Goal: Task Accomplishment & Management: Manage account settings

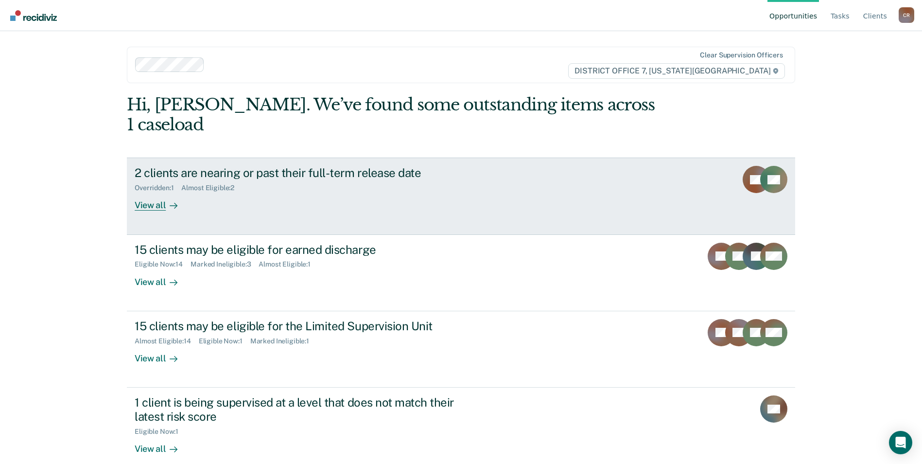
click at [150, 192] on div "View all" at bounding box center [162, 201] width 54 height 19
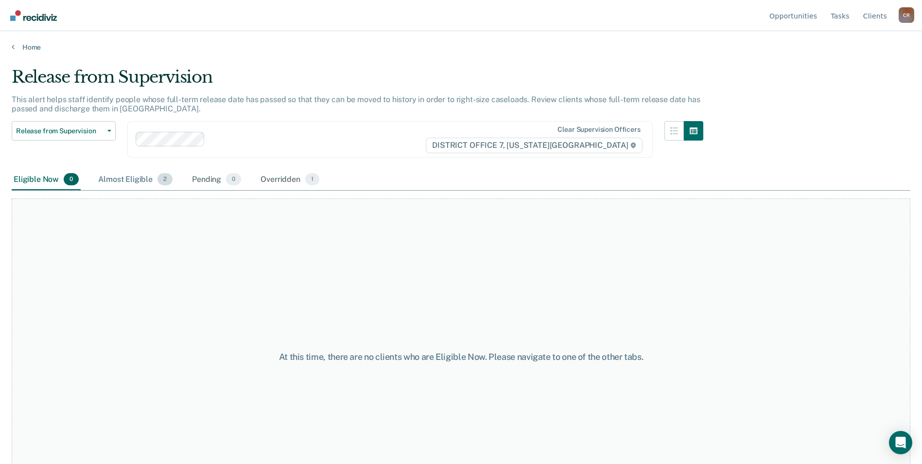
click at [118, 179] on div "Almost Eligible 2" at bounding box center [135, 179] width 78 height 21
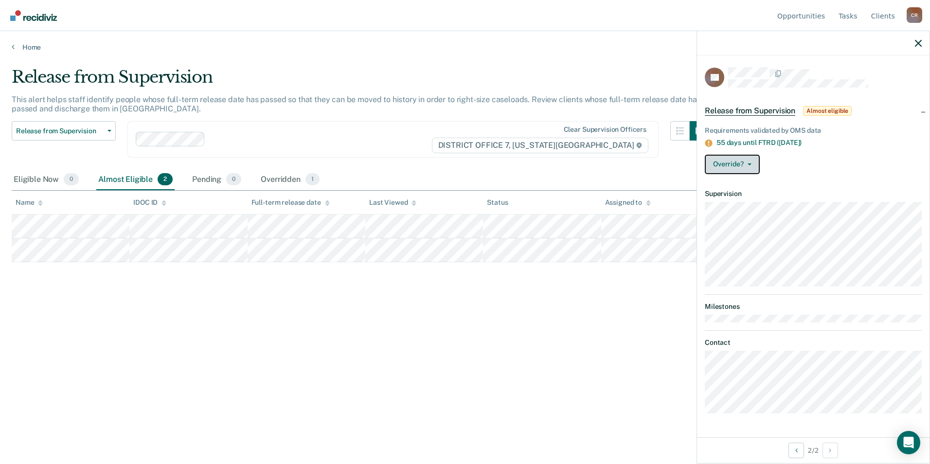
click at [747, 163] on icon "button" at bounding box center [749, 164] width 4 height 2
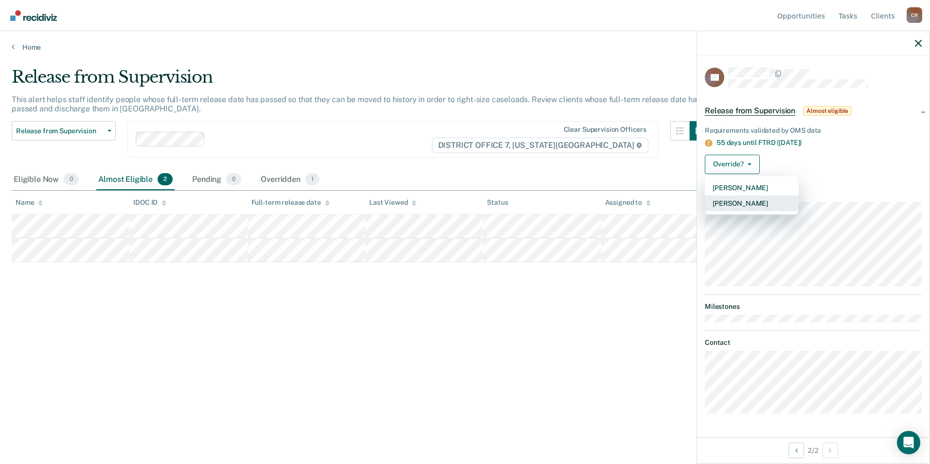
click at [742, 204] on button "[PERSON_NAME]" at bounding box center [752, 203] width 94 height 16
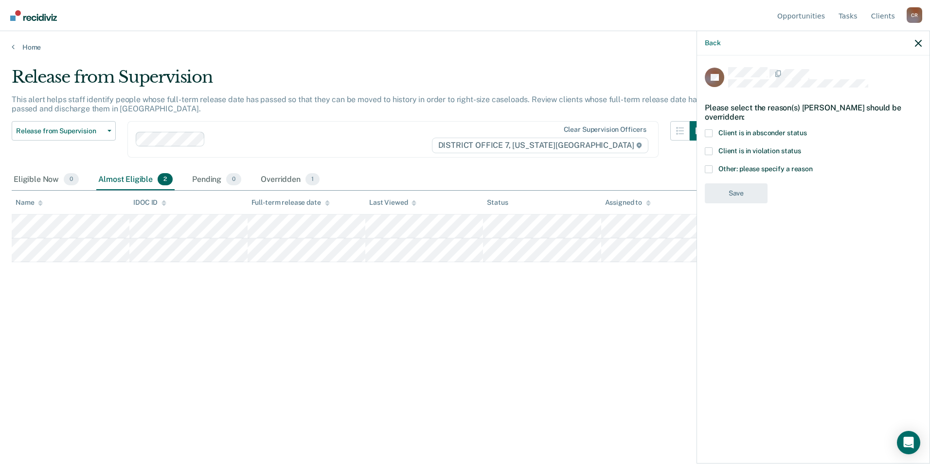
click at [710, 165] on span at bounding box center [709, 169] width 8 height 8
click at [812, 165] on input "Other: please specify a reason" at bounding box center [812, 165] width 0 height 0
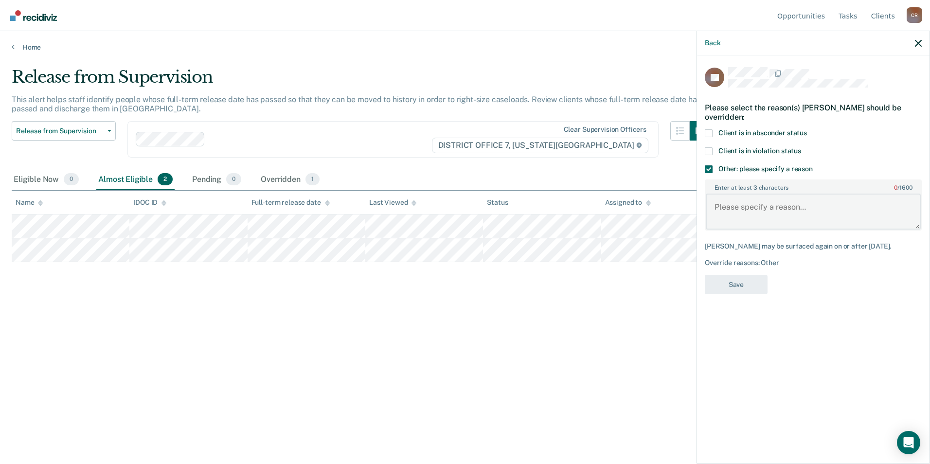
click at [726, 203] on textarea "Enter at least 3 characters 0 / 1600" at bounding box center [813, 212] width 215 height 36
type textarea "COS and Court balances"
click at [724, 275] on button "Save" at bounding box center [736, 285] width 63 height 20
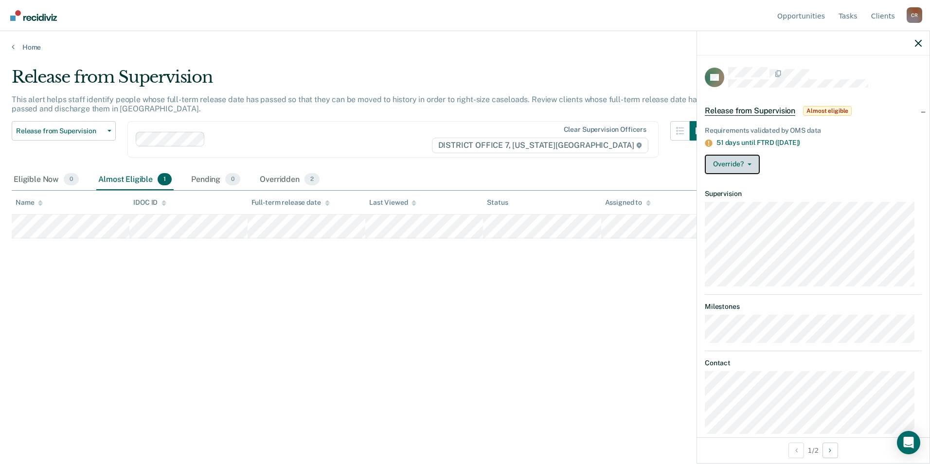
click at [751, 167] on button "Override?" at bounding box center [732, 164] width 55 height 19
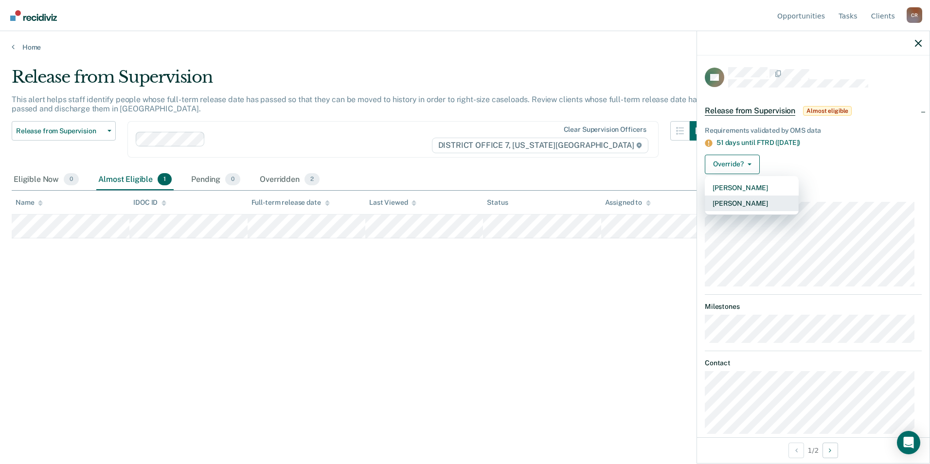
click at [736, 201] on button "[PERSON_NAME]" at bounding box center [752, 203] width 94 height 16
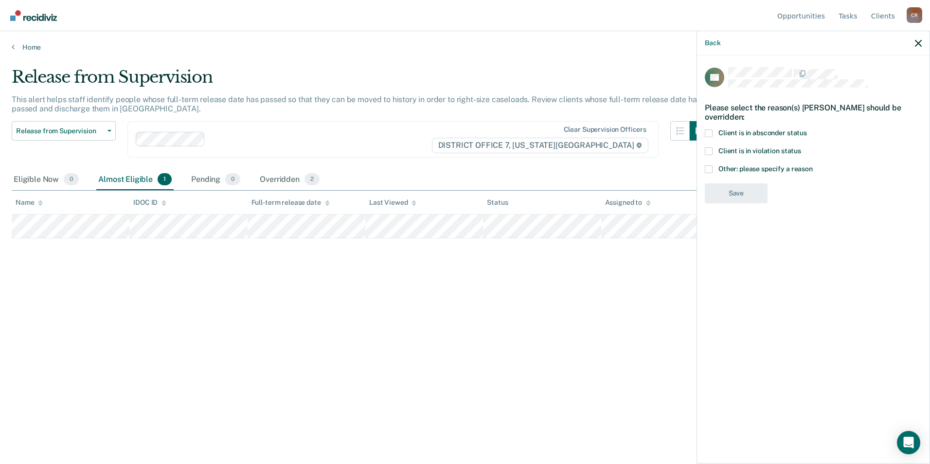
click at [707, 168] on span at bounding box center [709, 169] width 8 height 8
click at [812, 165] on input "Other: please specify a reason" at bounding box center [812, 165] width 0 height 0
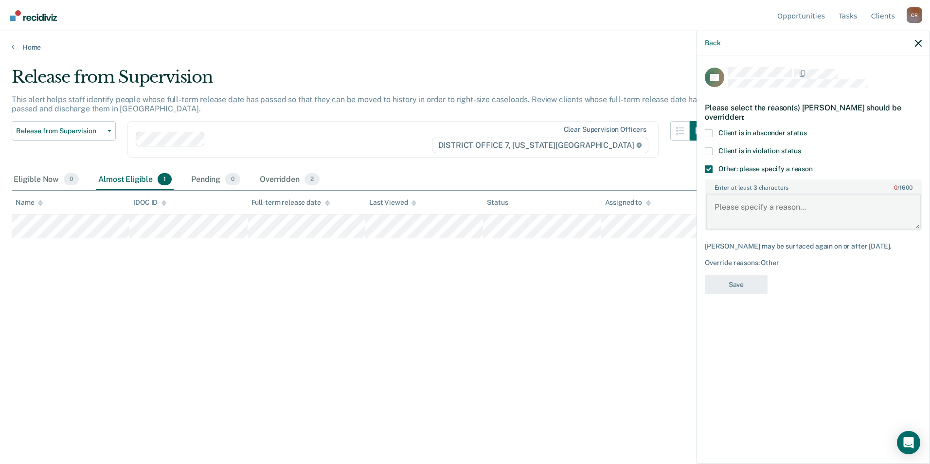
click at [730, 209] on textarea "Enter at least 3 characters 0 / 1600" at bounding box center [813, 212] width 215 height 36
type textarea "Unpaid court and COS fees"
click at [731, 279] on button "Save" at bounding box center [736, 285] width 63 height 20
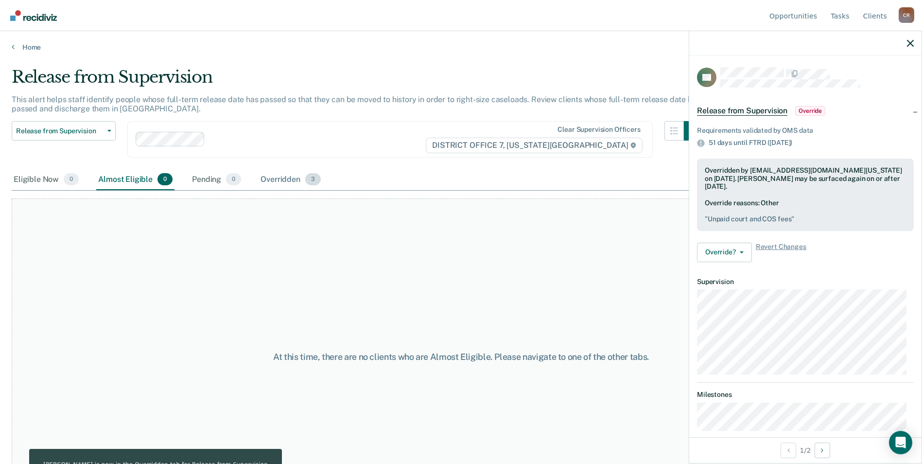
click at [296, 178] on div "Overridden 3" at bounding box center [291, 179] width 64 height 21
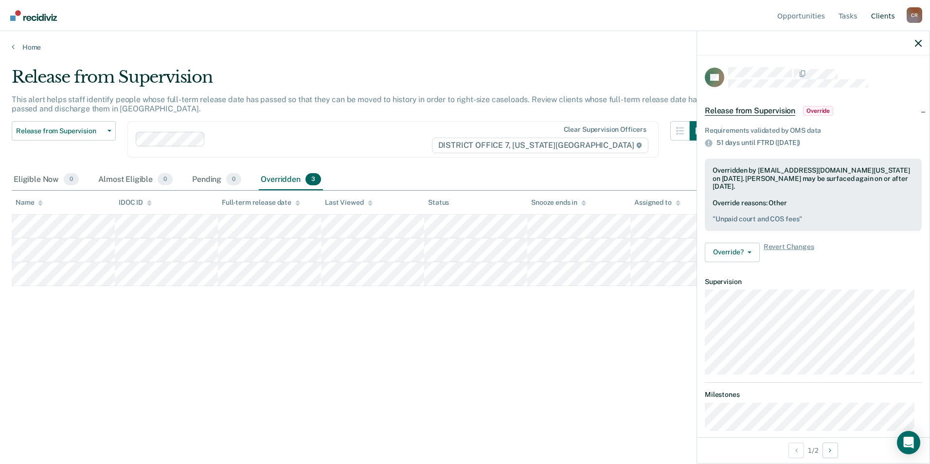
click at [882, 13] on link "Client s" at bounding box center [883, 15] width 28 height 31
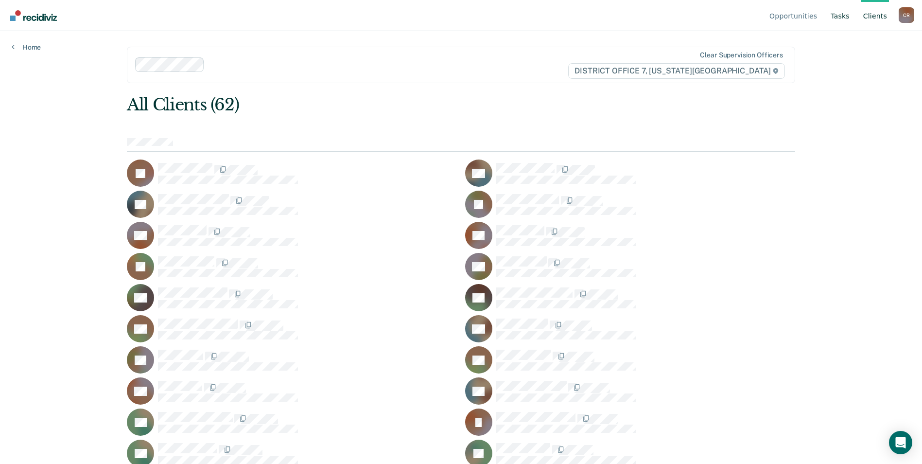
click at [849, 15] on link "Tasks" at bounding box center [840, 15] width 23 height 31
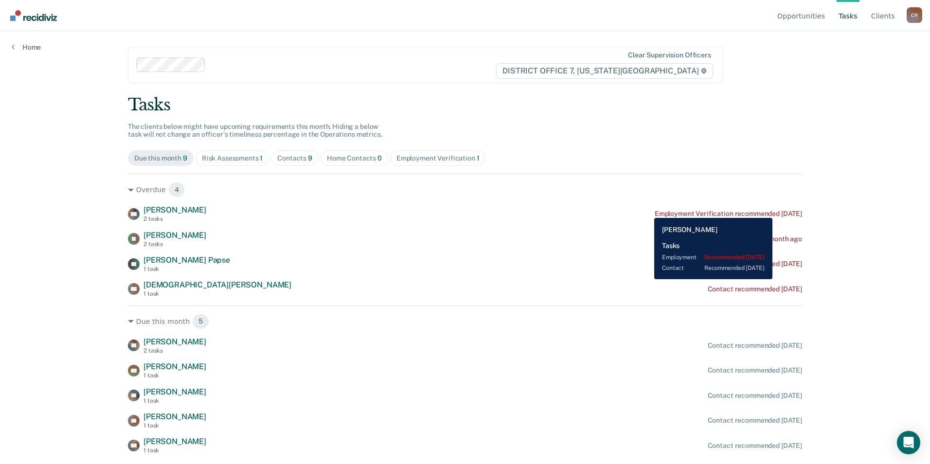
drag, startPoint x: 647, startPoint y: 211, endPoint x: 541, endPoint y: 198, distance: 106.7
click at [540, 200] on div "Overdue 4 TW [PERSON_NAME] 2 tasks Employment Verification recommended [DATE] I…" at bounding box center [465, 236] width 674 height 124
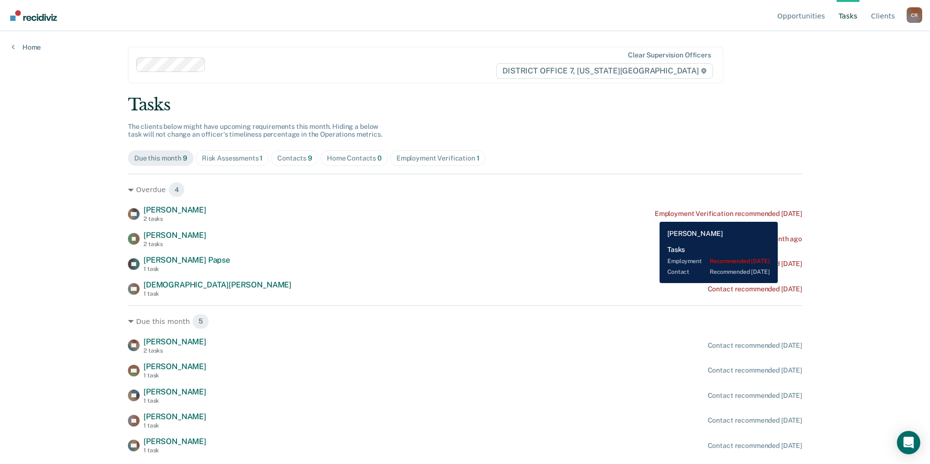
click at [654, 213] on div "Employment Verification recommended [DATE]" at bounding box center [727, 214] width 147 height 8
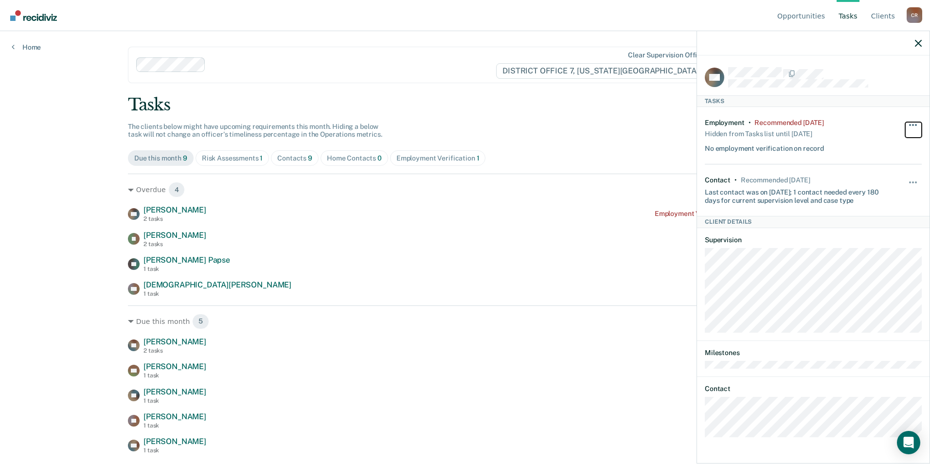
click at [912, 124] on span "button" at bounding box center [913, 125] width 2 height 2
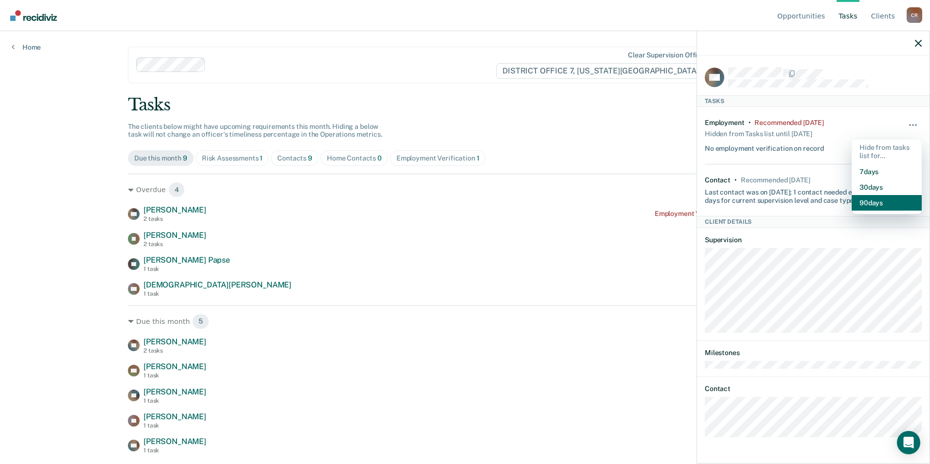
click at [874, 199] on button "90 days" at bounding box center [886, 203] width 70 height 16
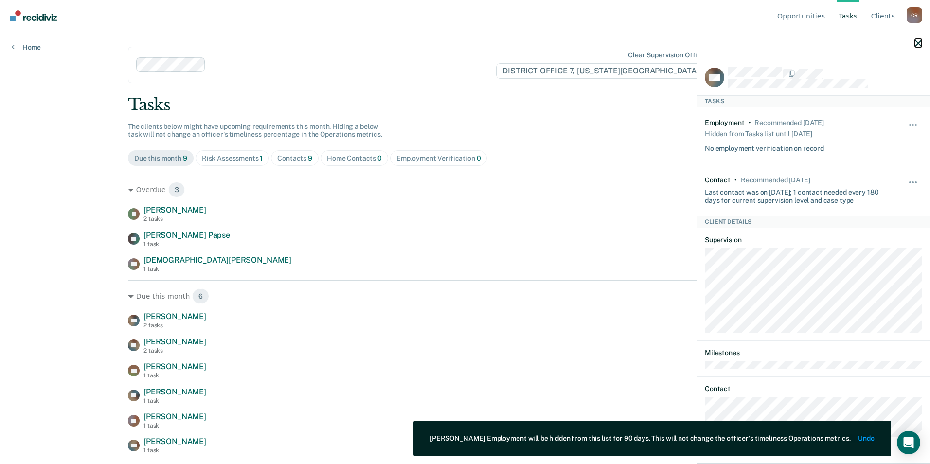
click at [917, 41] on icon "button" at bounding box center [918, 43] width 7 height 7
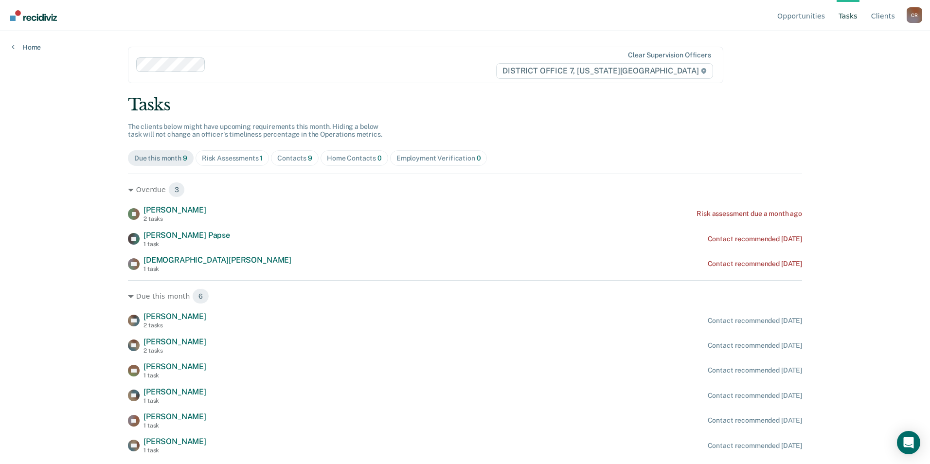
click at [300, 157] on div "Contacts 9" at bounding box center [294, 158] width 35 height 8
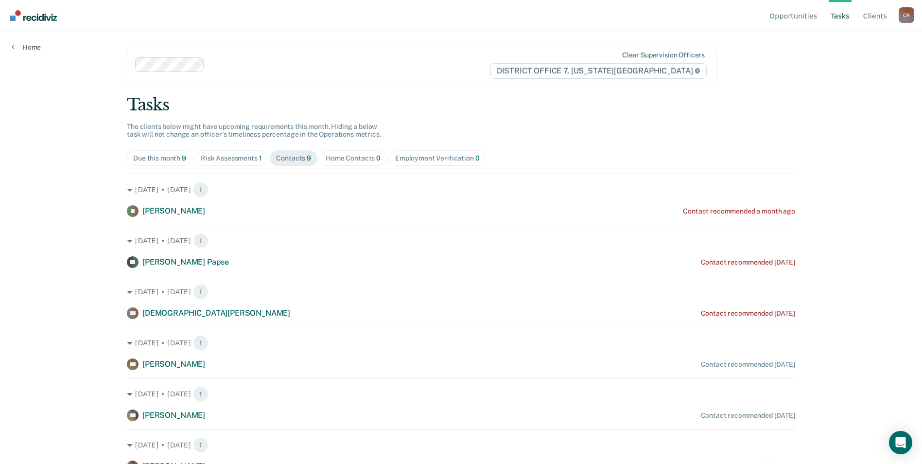
click at [226, 159] on div "Risk Assessments 1" at bounding box center [231, 158] width 61 height 8
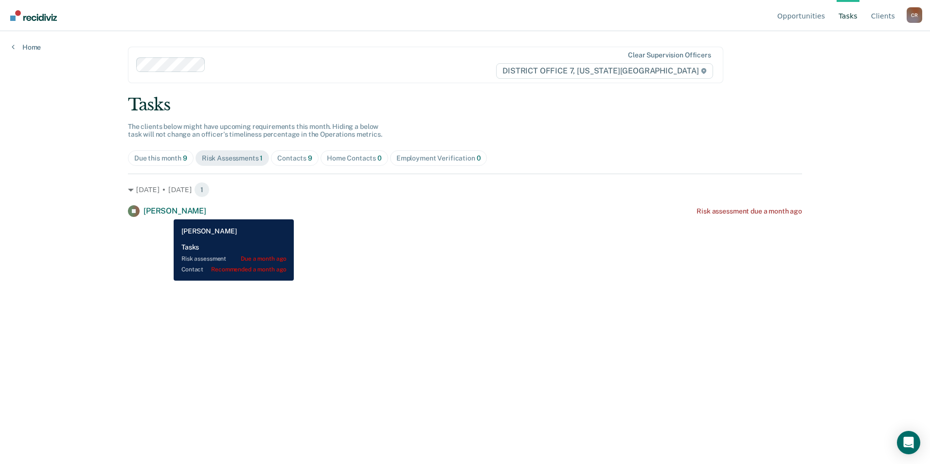
click at [166, 212] on span "[PERSON_NAME]" at bounding box center [174, 210] width 63 height 9
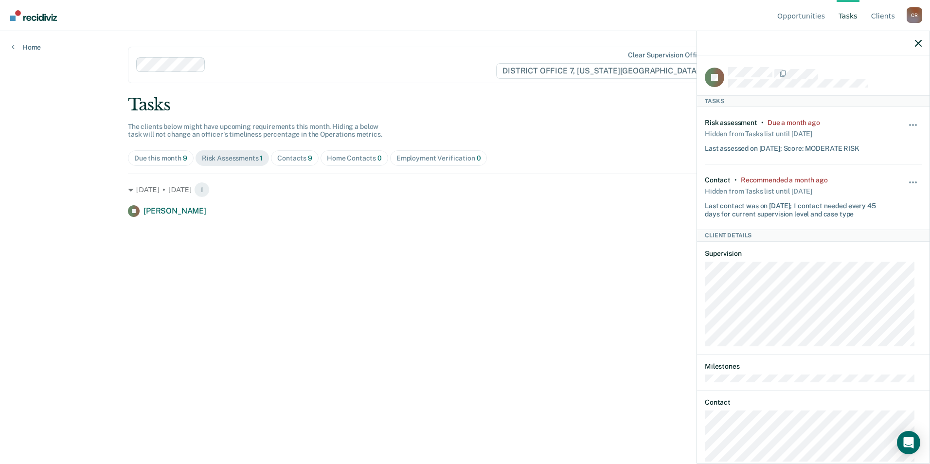
click at [517, 243] on main "Clear supervision officers DISTRICT OFFICE 7, [US_STATE] FALLS Tasks The client…" at bounding box center [464, 235] width 697 height 409
